Goal: Information Seeking & Learning: Learn about a topic

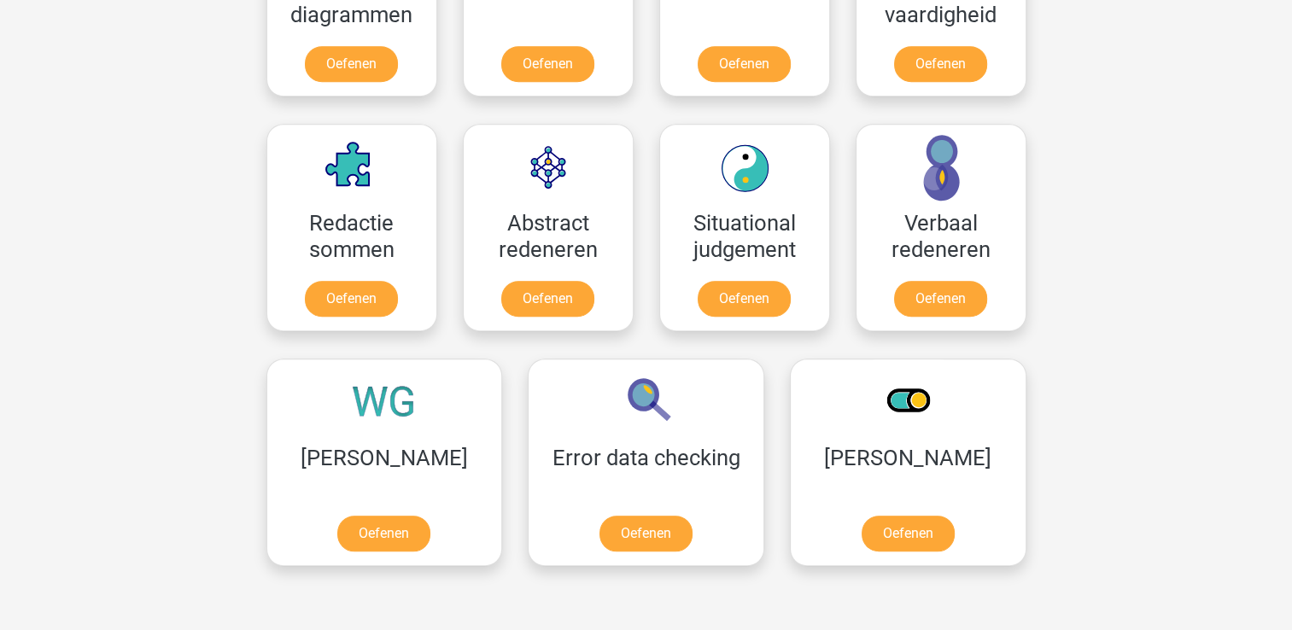
scroll to position [1196, 0]
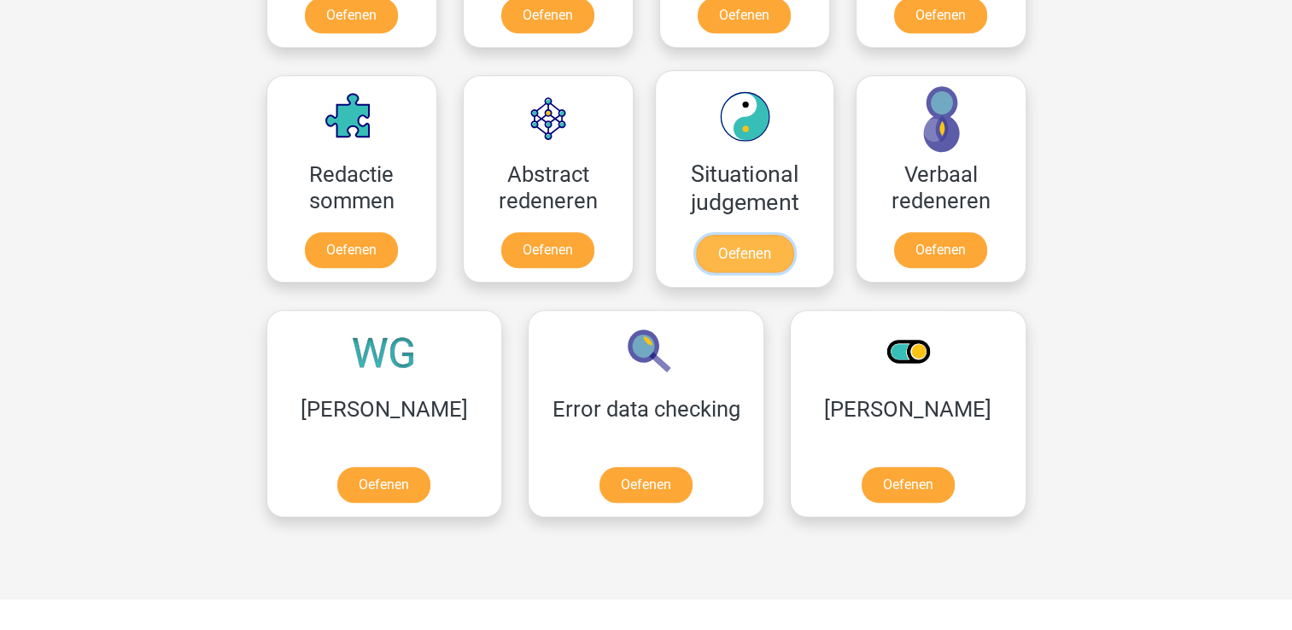
click at [728, 265] on link "Oefenen" at bounding box center [743, 254] width 97 height 38
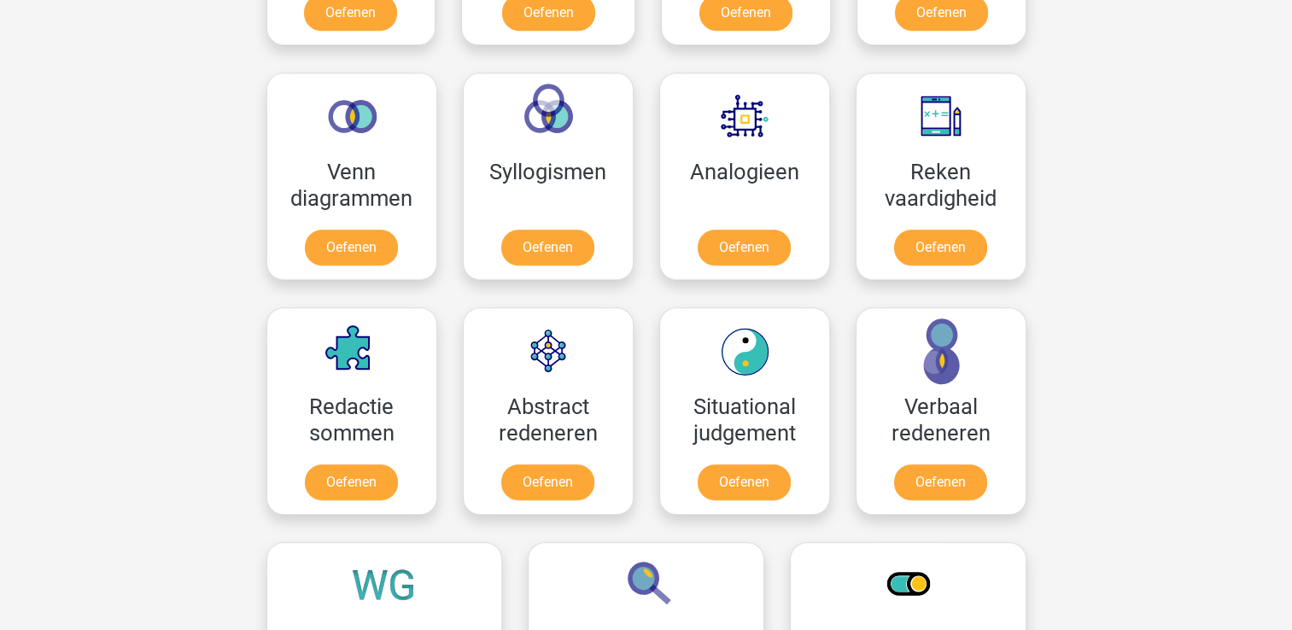
scroll to position [940, 0]
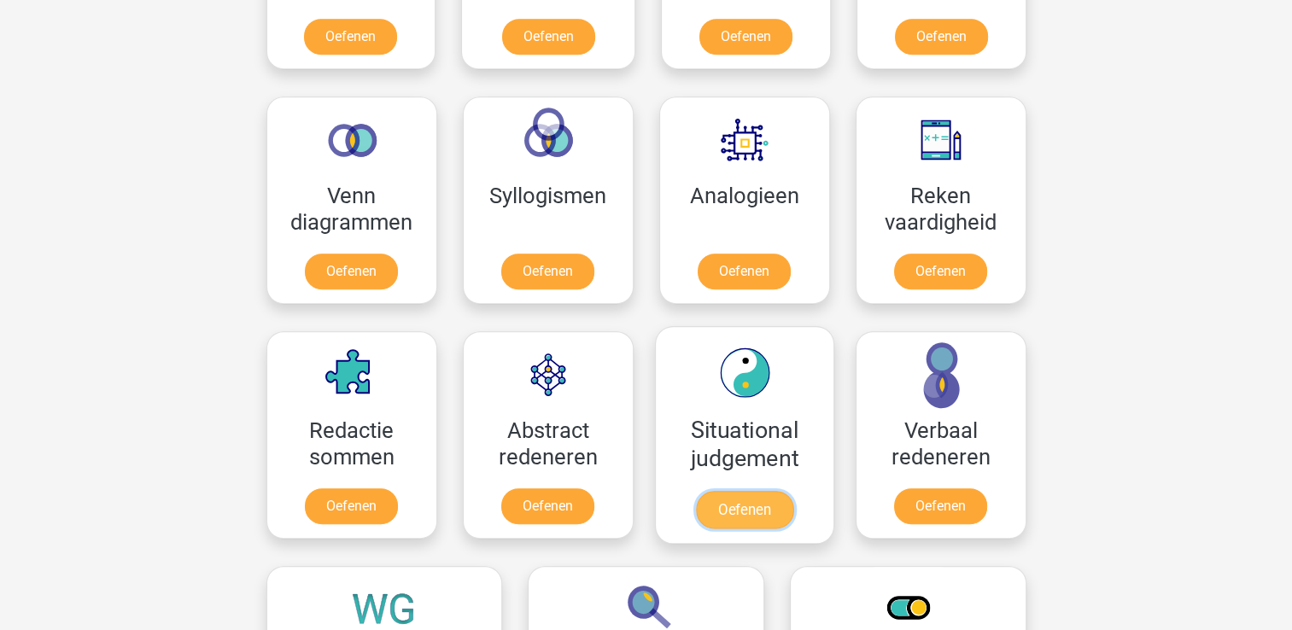
click at [739, 509] on link "Oefenen" at bounding box center [743, 510] width 97 height 38
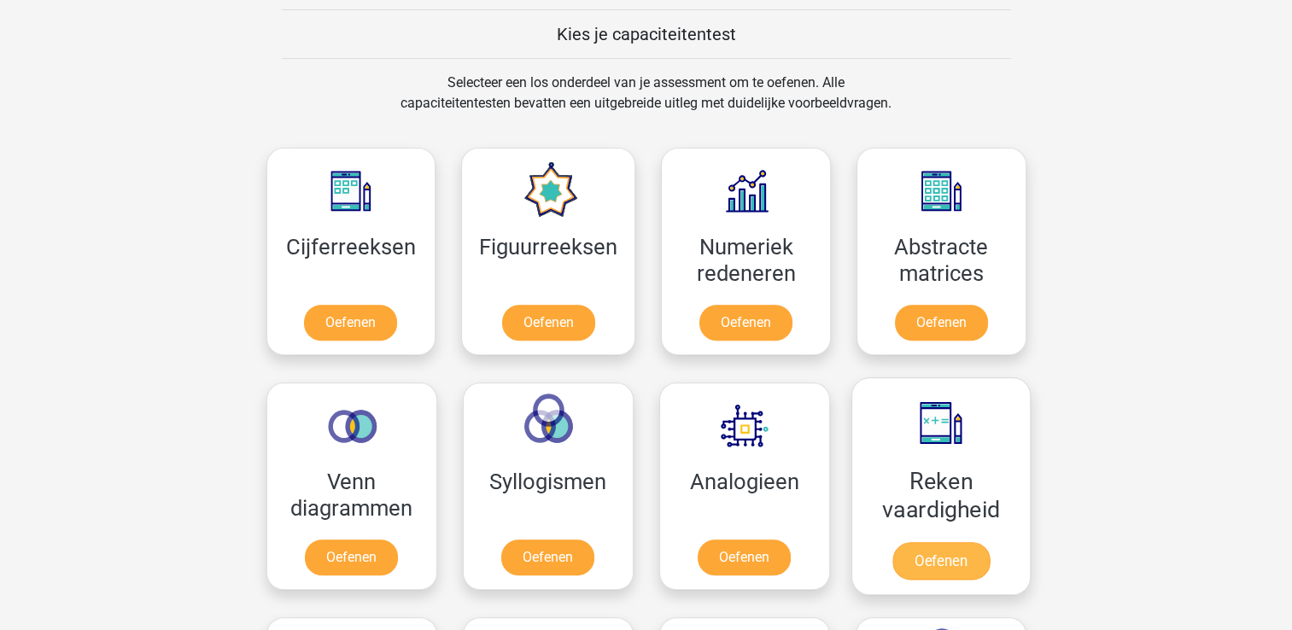
scroll to position [683, 0]
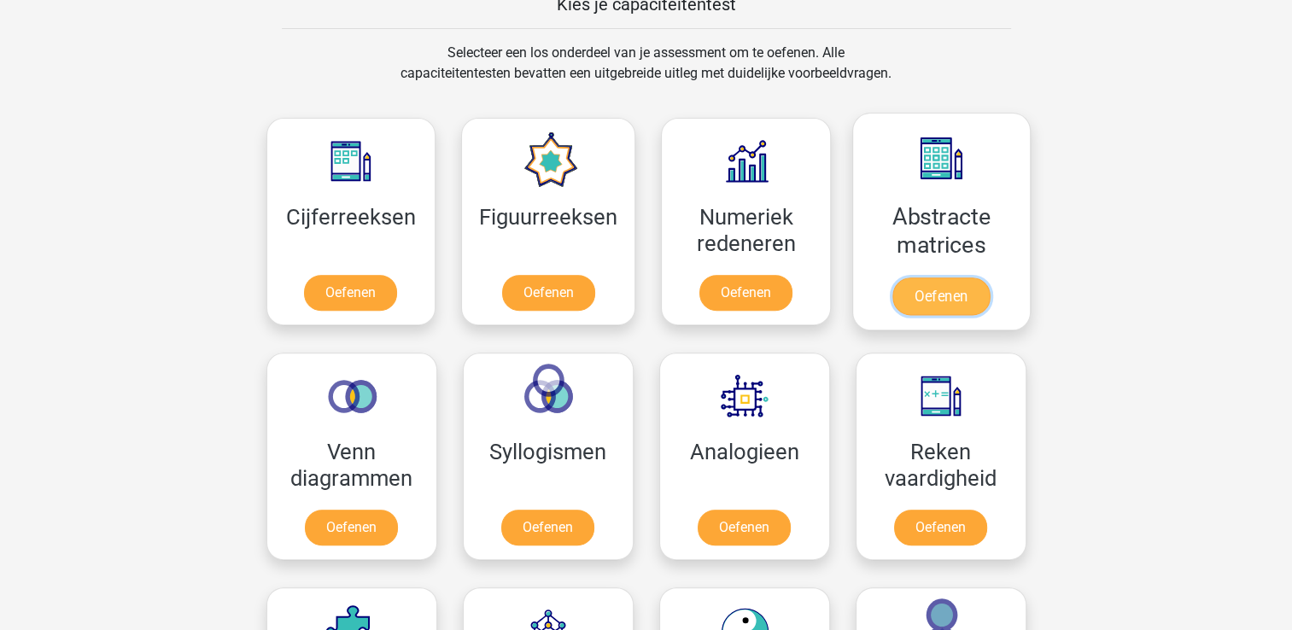
click at [947, 310] on link "Oefenen" at bounding box center [941, 297] width 97 height 38
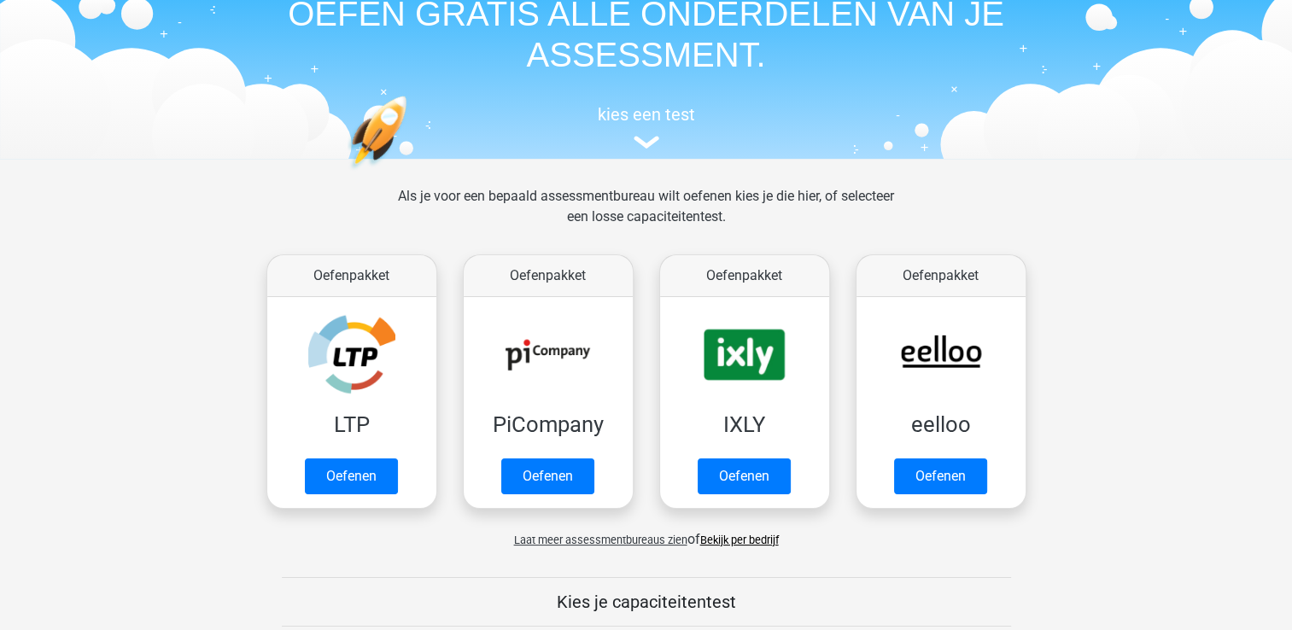
scroll to position [0, 0]
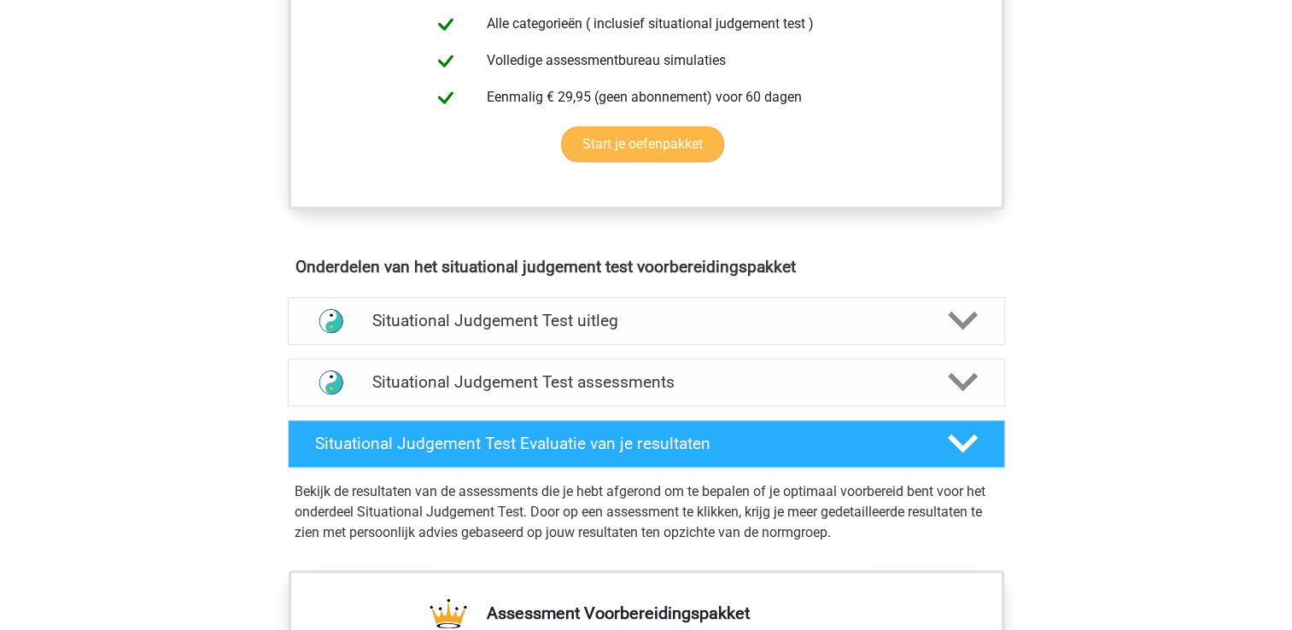
scroll to position [769, 0]
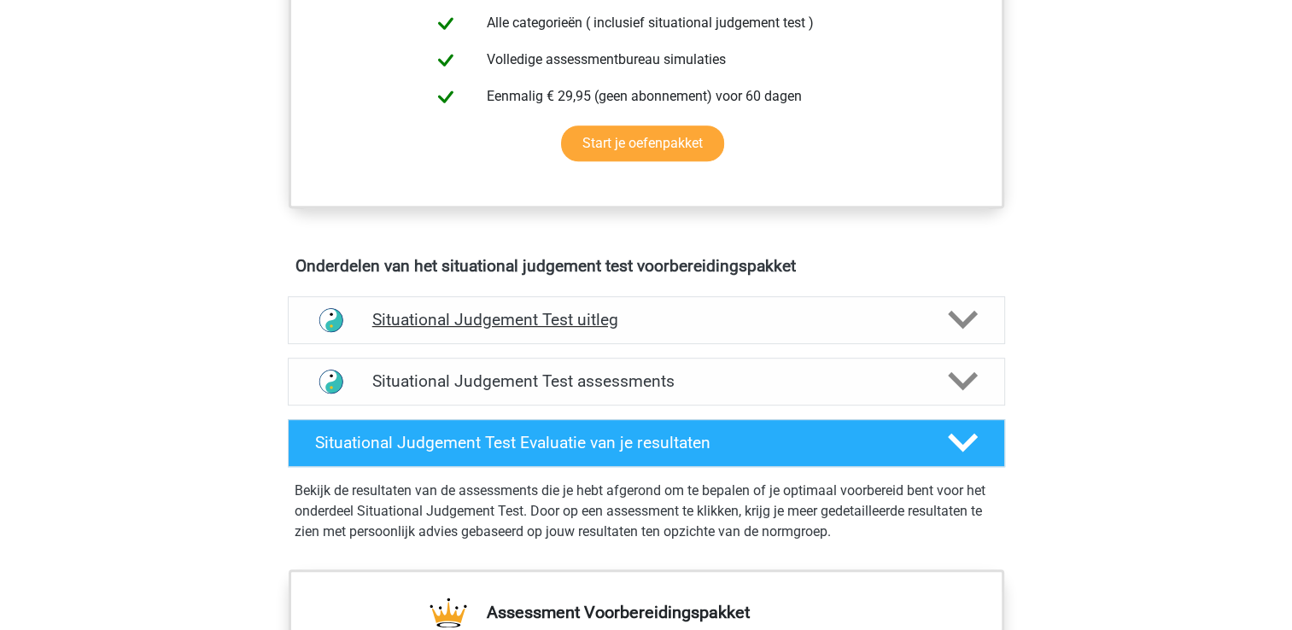
click at [941, 323] on div at bounding box center [961, 320] width 57 height 30
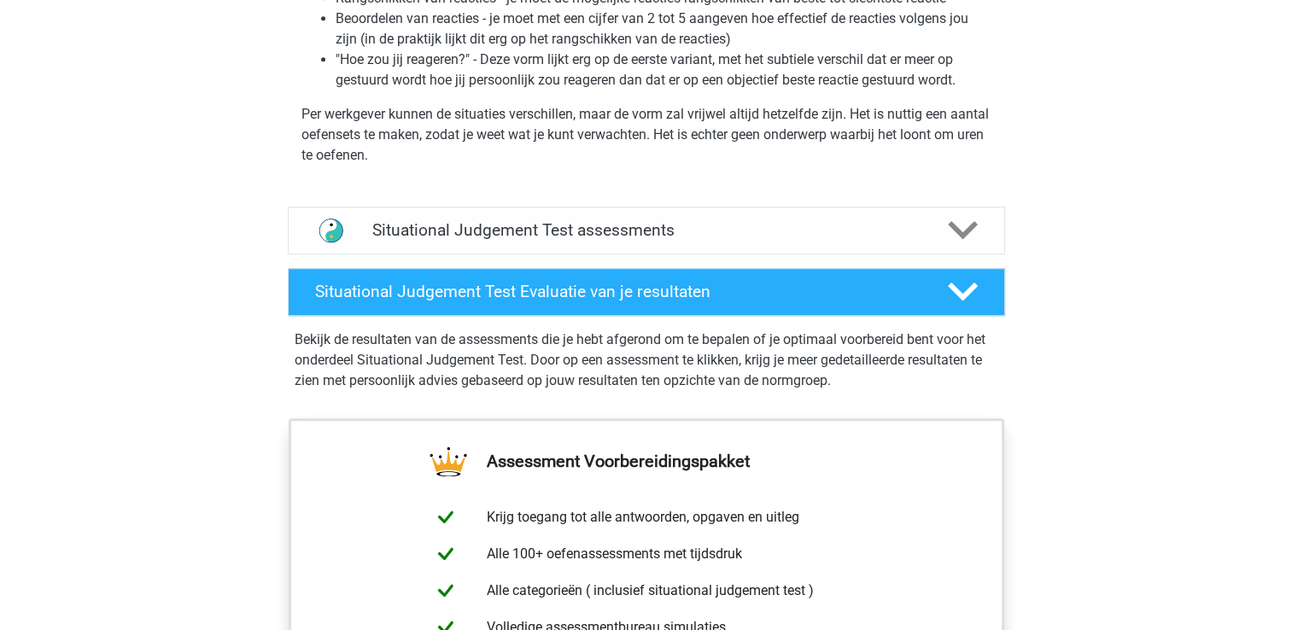
scroll to position [1367, 0]
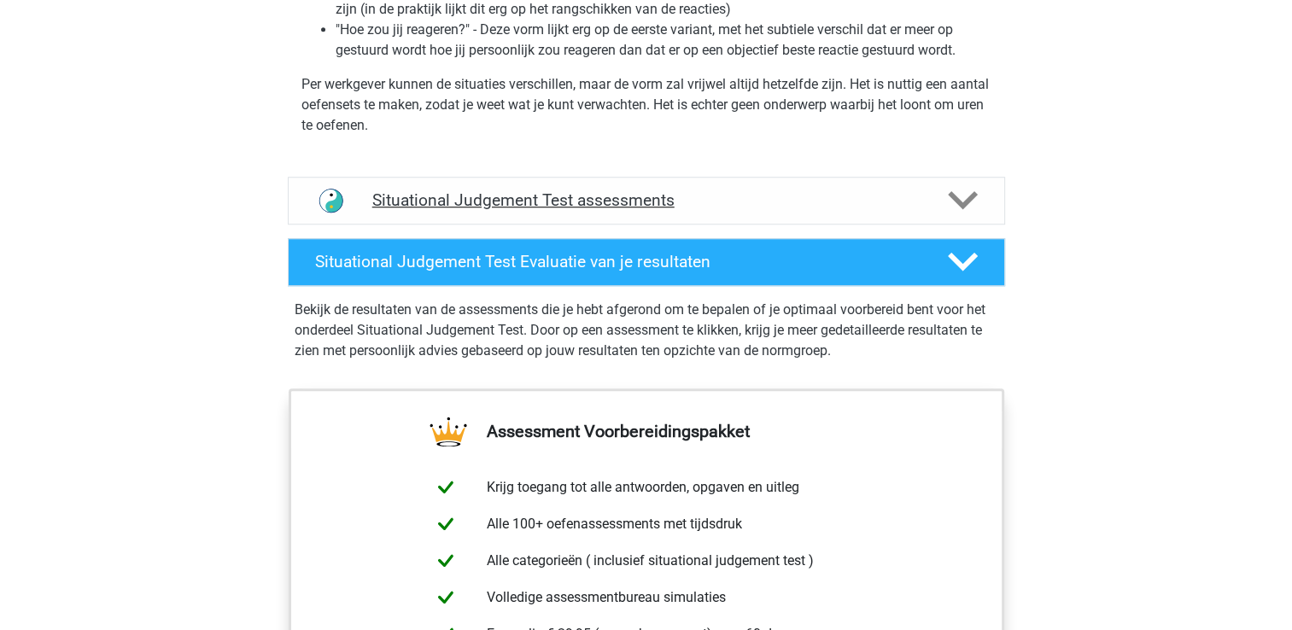
click at [948, 197] on icon at bounding box center [963, 200] width 30 height 30
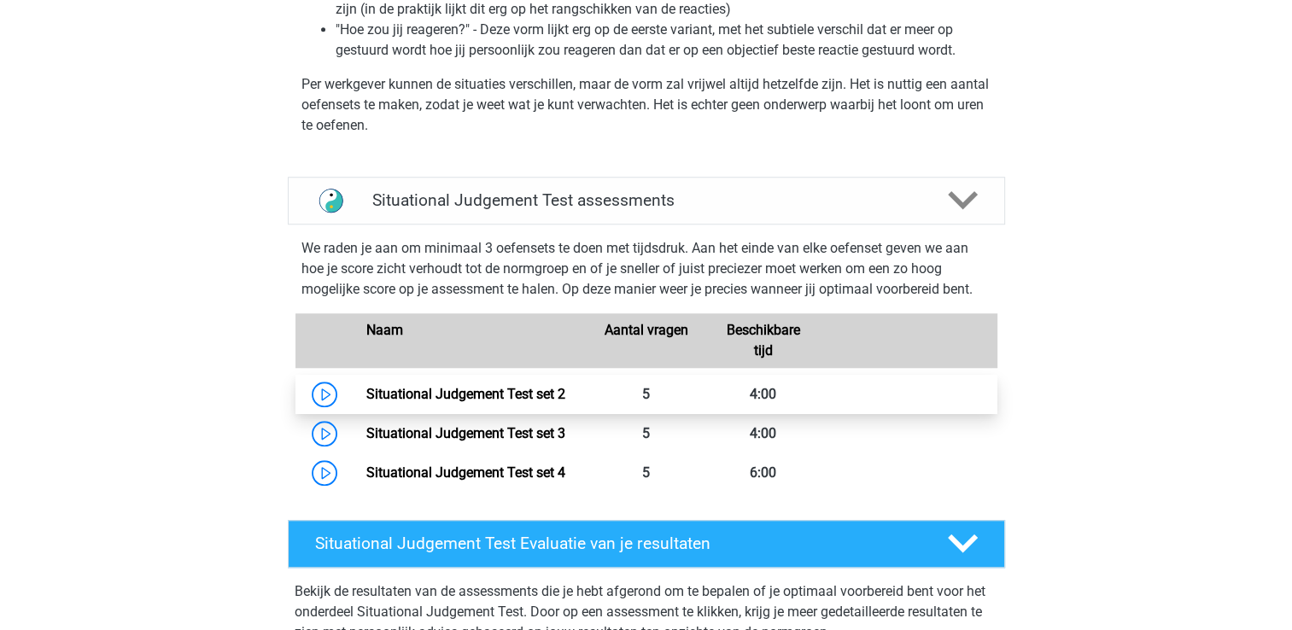
scroll to position [1452, 0]
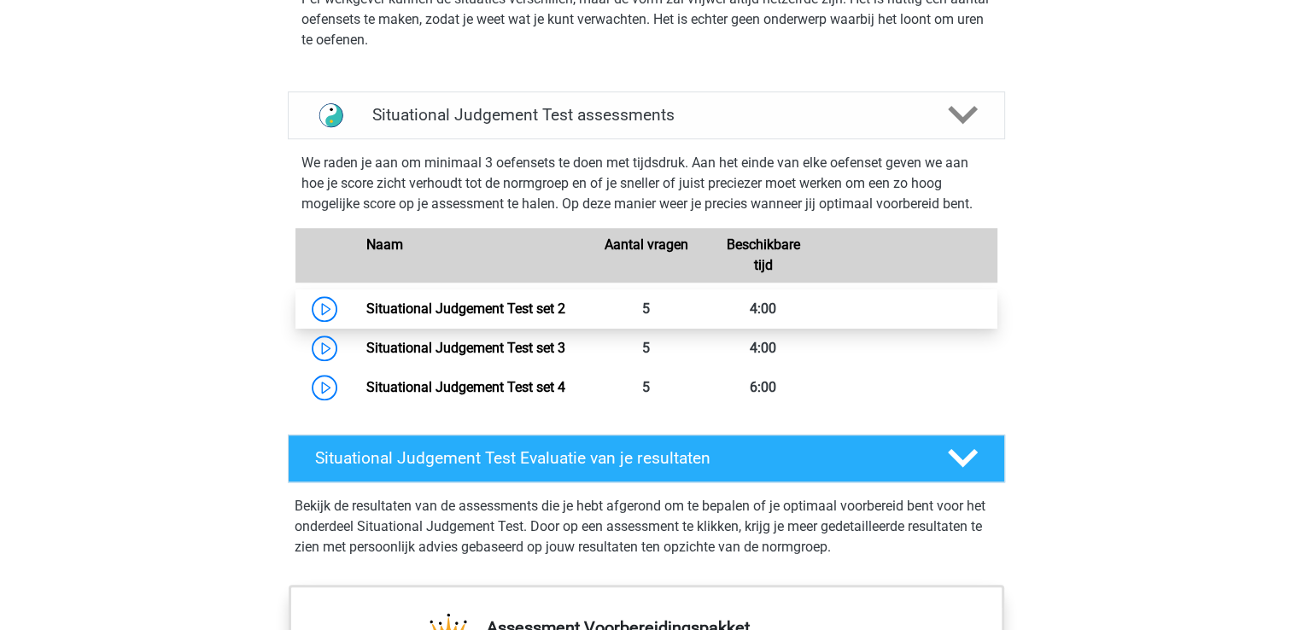
click at [431, 304] on link "Situational Judgement Test set 2" at bounding box center [465, 309] width 199 height 16
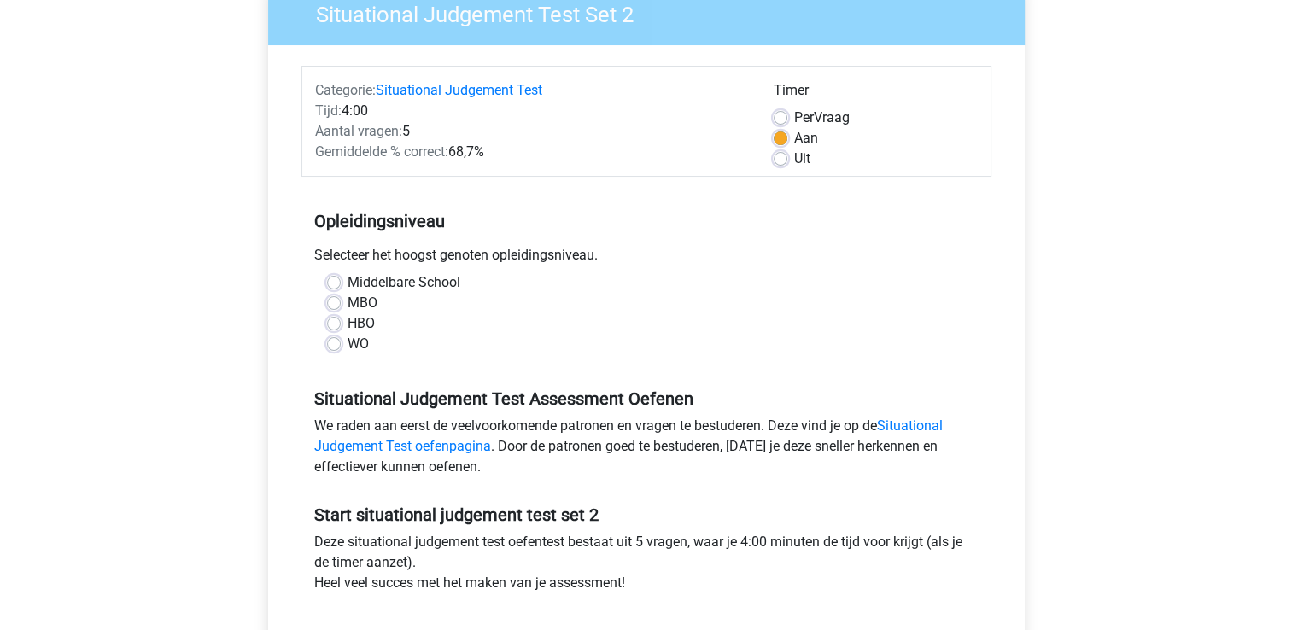
scroll to position [85, 0]
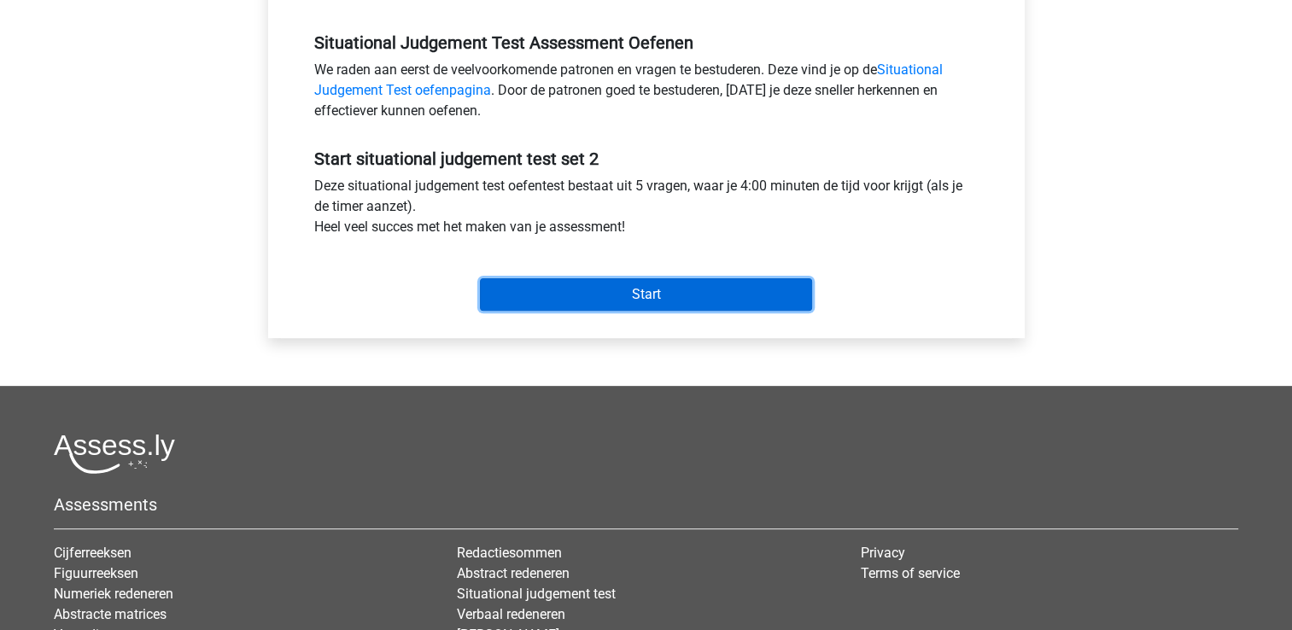
click at [665, 292] on input "Start" at bounding box center [646, 294] width 332 height 32
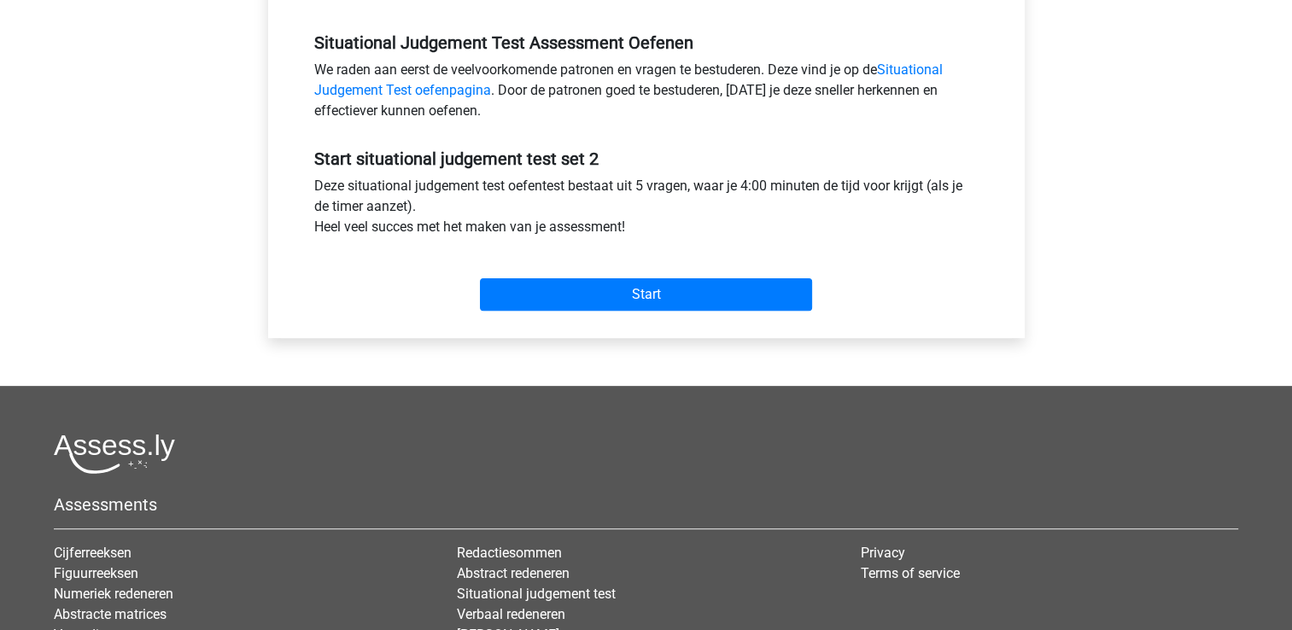
scroll to position [428, 0]
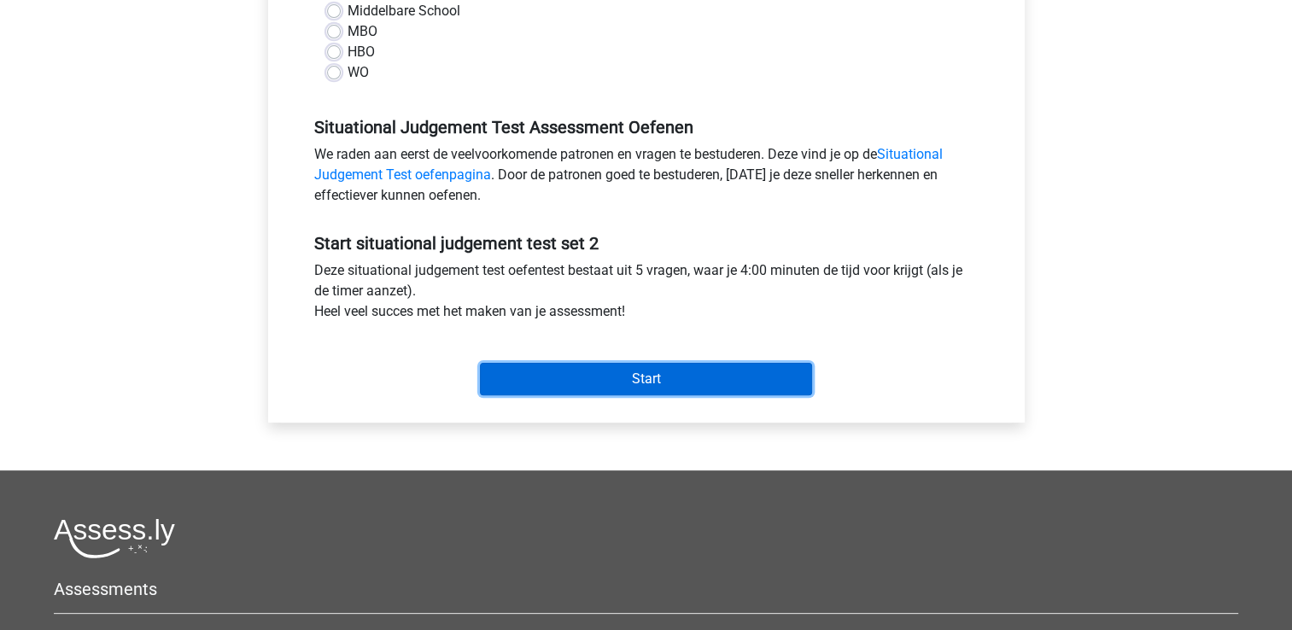
click at [728, 371] on input "Start" at bounding box center [646, 379] width 332 height 32
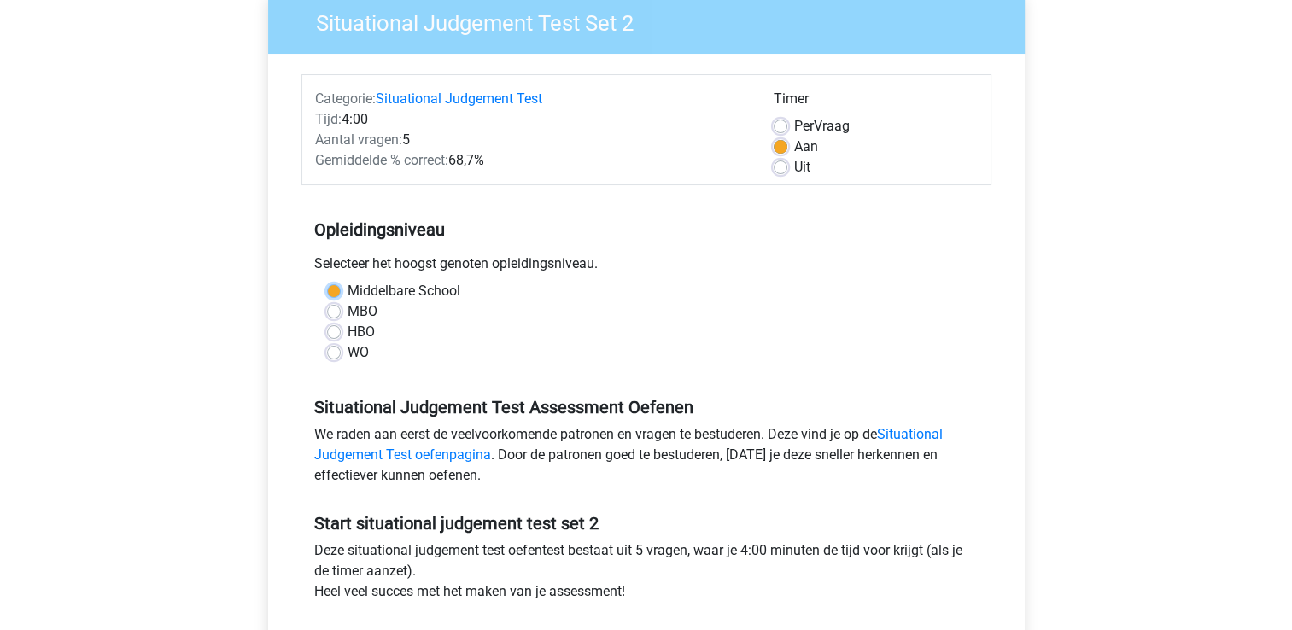
scroll to position [86, 0]
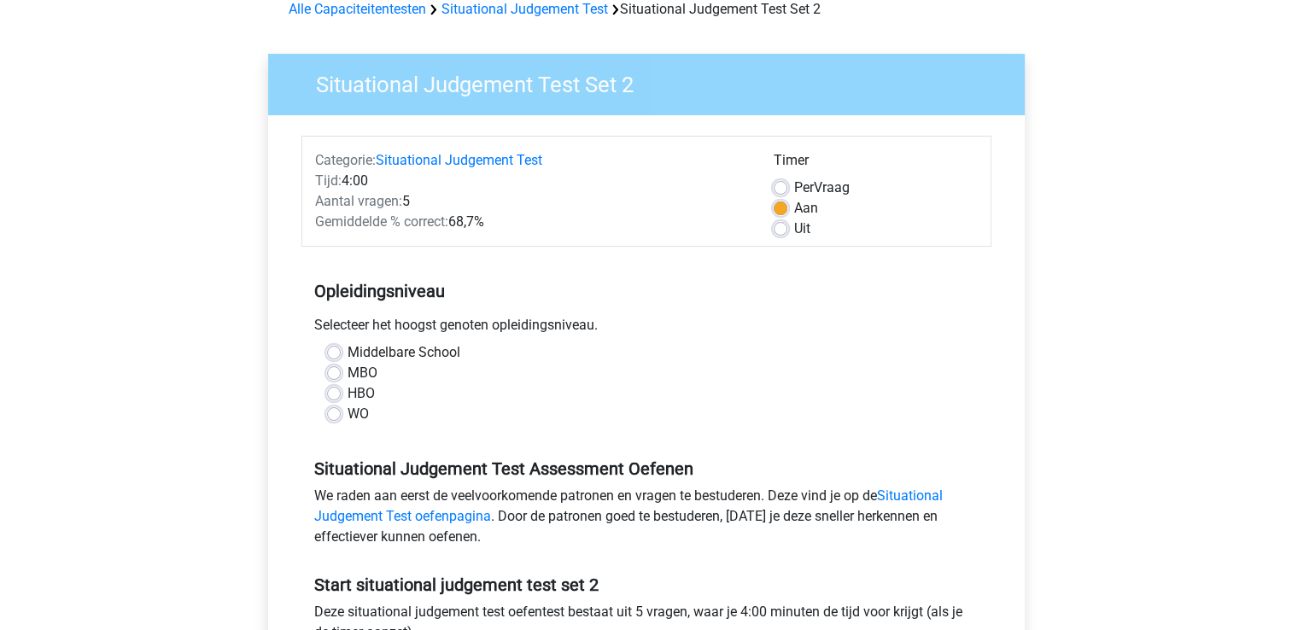
click at [348, 354] on label "Middelbare School" at bounding box center [404, 353] width 113 height 21
click at [328, 354] on input "Middelbare School" at bounding box center [334, 351] width 14 height 17
radio input "true"
click at [348, 376] on label "MBO" at bounding box center [363, 373] width 30 height 21
click at [331, 376] on input "MBO" at bounding box center [334, 371] width 14 height 17
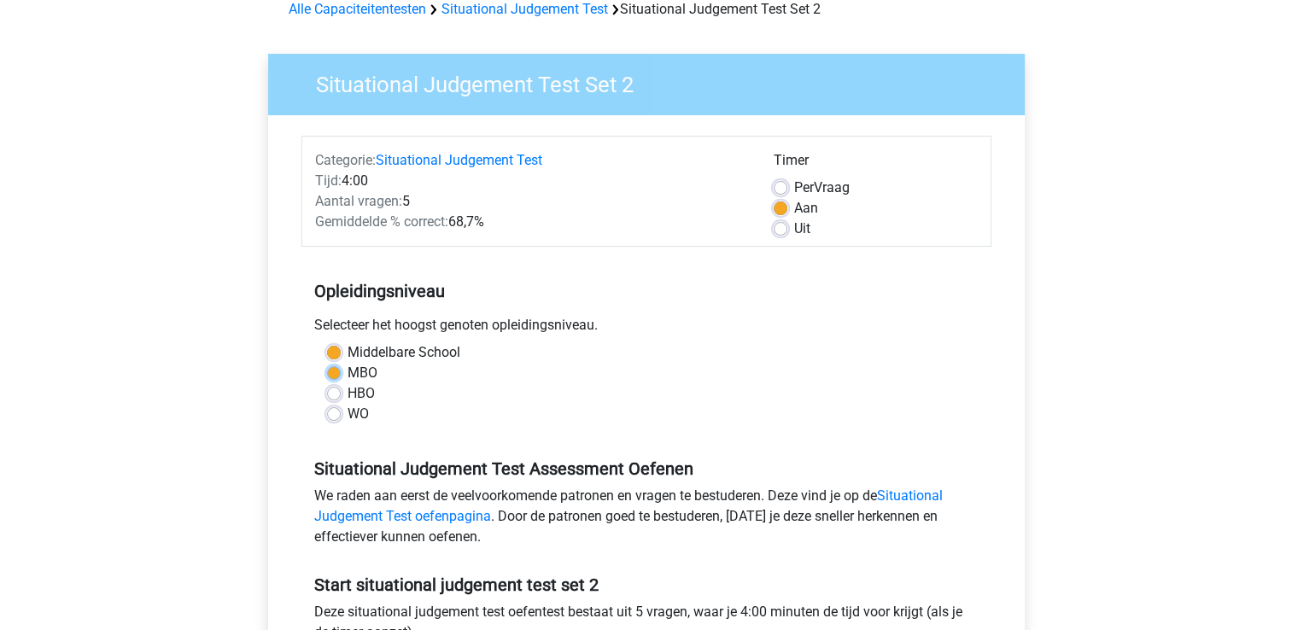
radio input "true"
click at [348, 395] on label "HBO" at bounding box center [361, 394] width 27 height 21
click at [336, 395] on input "HBO" at bounding box center [334, 392] width 14 height 17
radio input "true"
drag, startPoint x: 349, startPoint y: 374, endPoint x: 385, endPoint y: 372, distance: 35.9
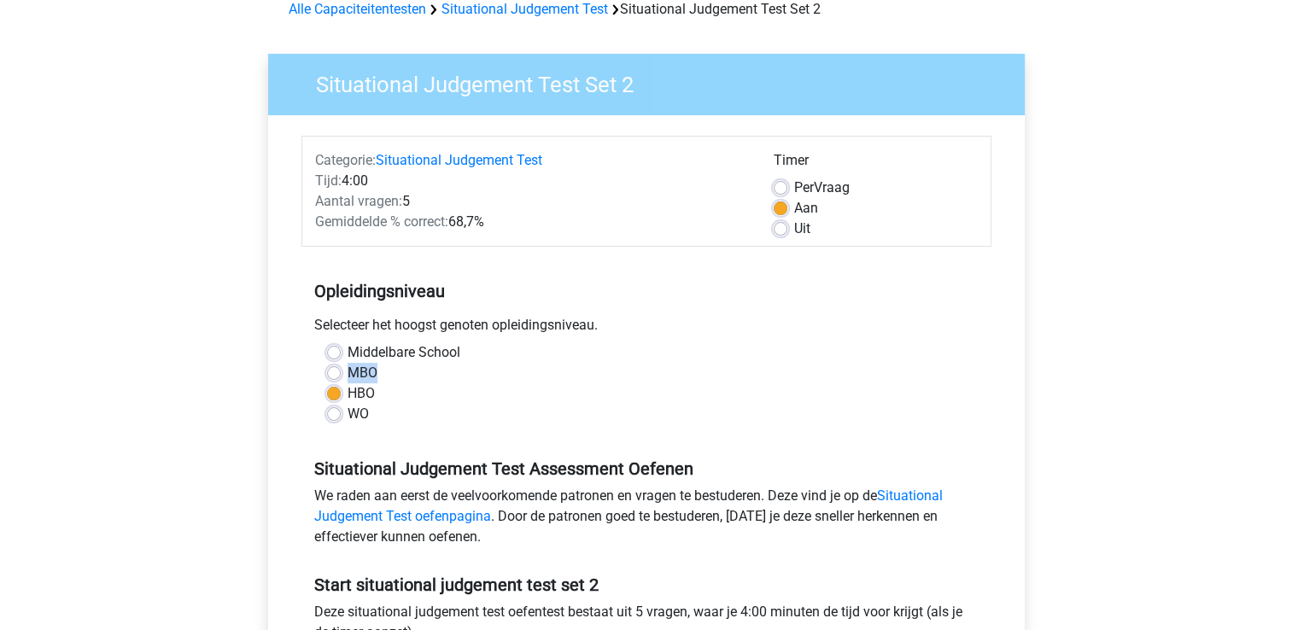
click at [385, 372] on div "MBO" at bounding box center [646, 373] width 639 height 21
drag, startPoint x: 385, startPoint y: 372, endPoint x: 366, endPoint y: 372, distance: 19.6
copy label "MBO"
click at [516, 372] on div "MBO" at bounding box center [646, 373] width 639 height 21
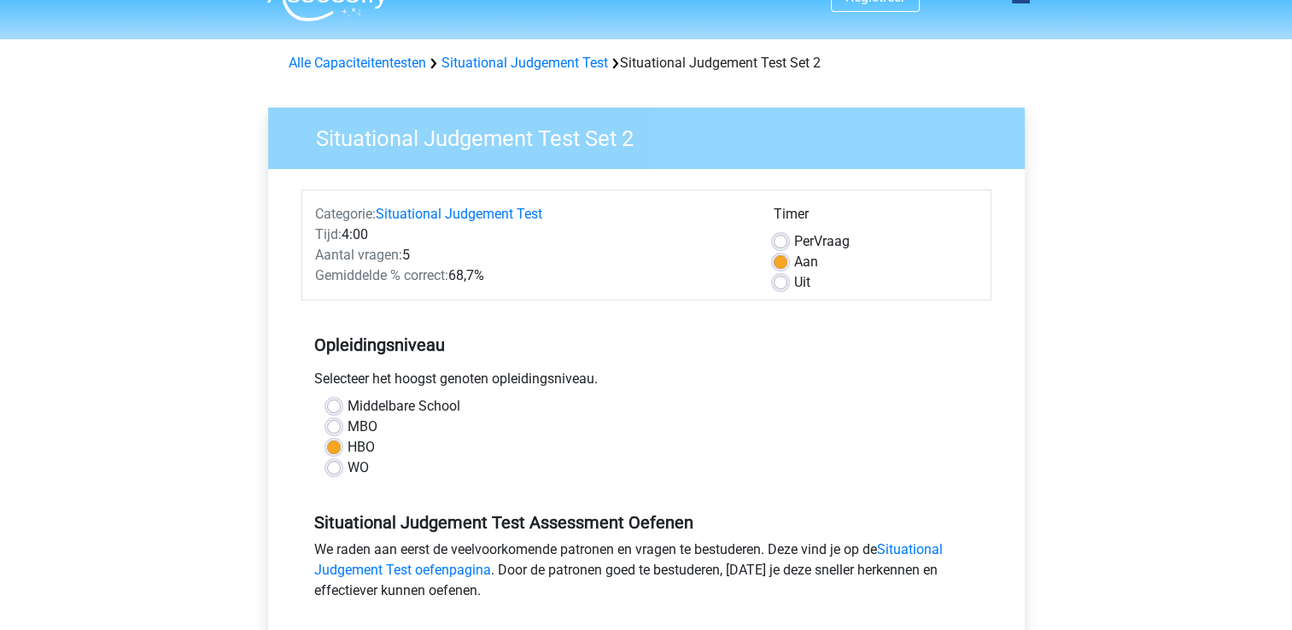
scroll to position [0, 0]
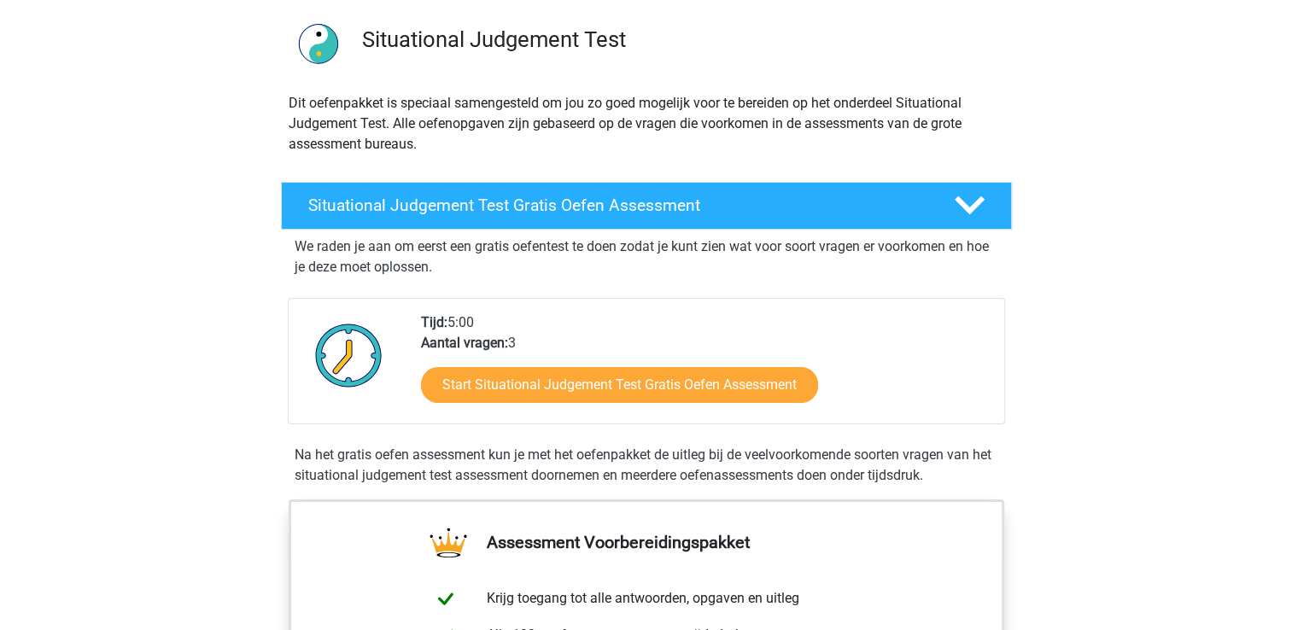
scroll to position [171, 0]
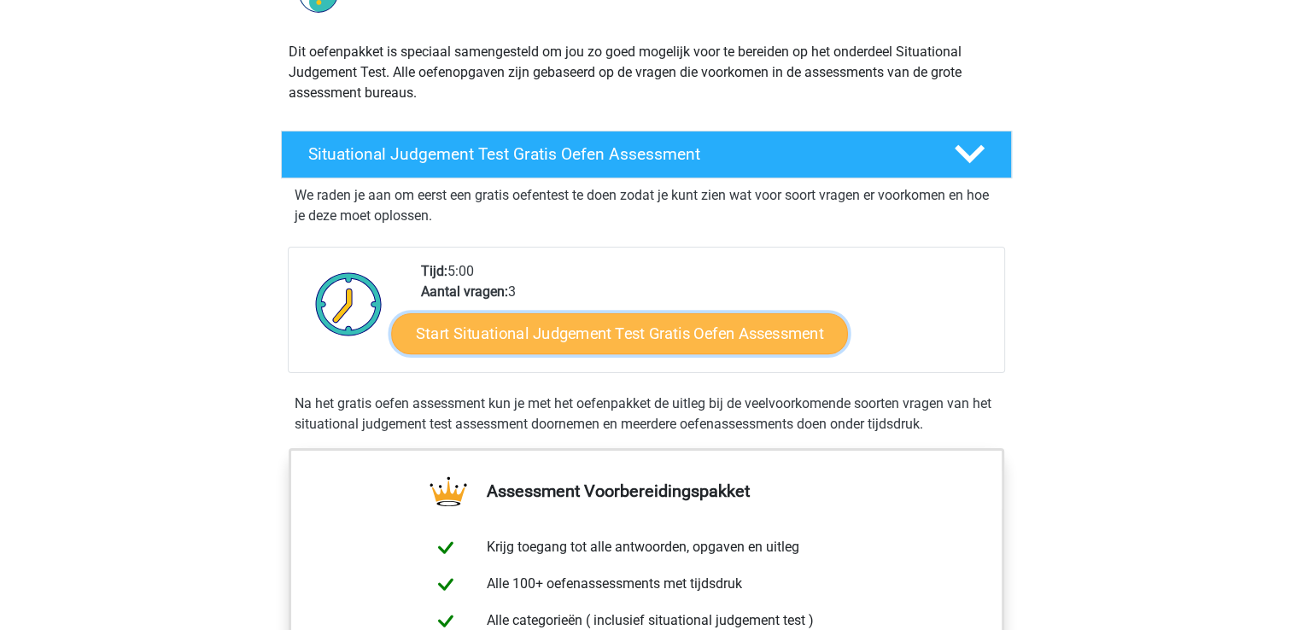
click at [642, 333] on link "Start Situational Judgement Test Gratis Oefen Assessment" at bounding box center [619, 334] width 457 height 41
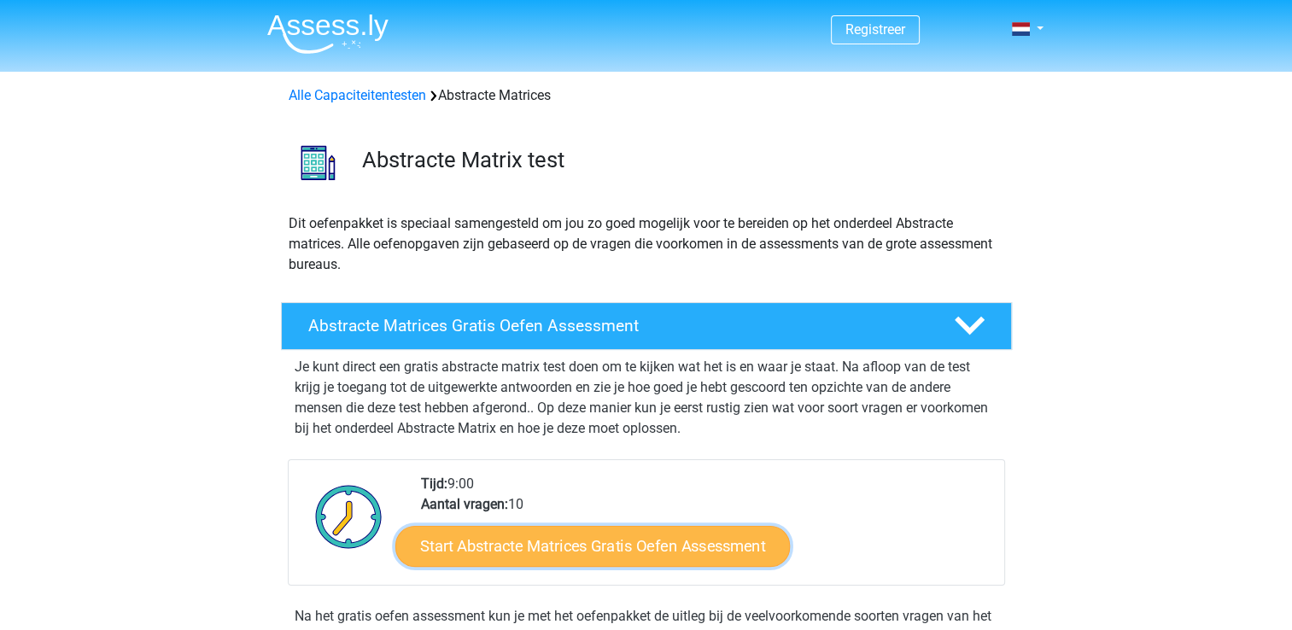
click at [619, 554] on link "Start Abstracte Matrices Gratis Oefen Assessment" at bounding box center [593, 545] width 395 height 41
